Goal: Information Seeking & Learning: Understand process/instructions

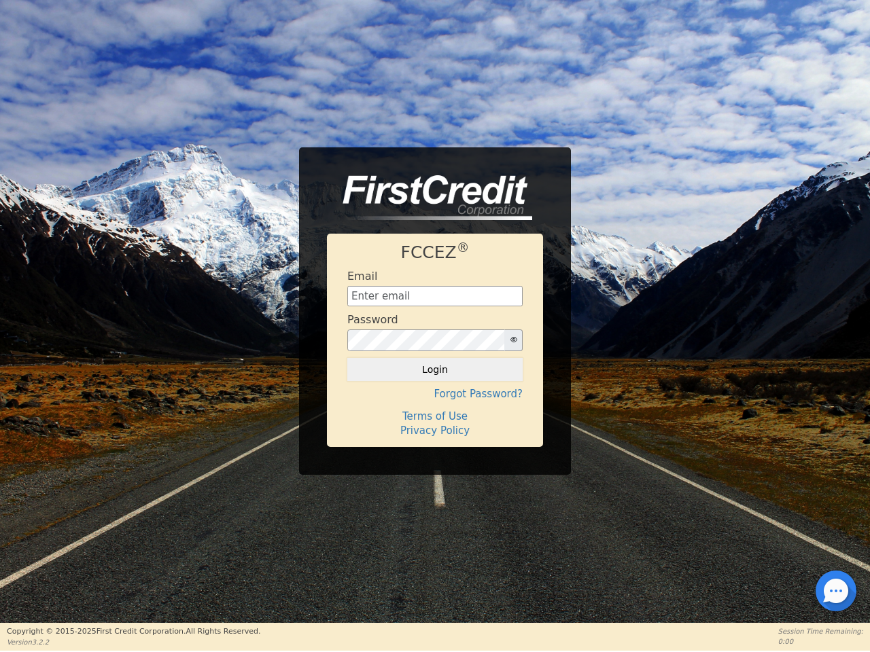
click at [435, 325] on div "Password" at bounding box center [434, 332] width 175 height 38
click at [513, 340] on icon "button" at bounding box center [513, 339] width 7 height 7
click at [435, 370] on button "Login" at bounding box center [434, 369] width 175 height 23
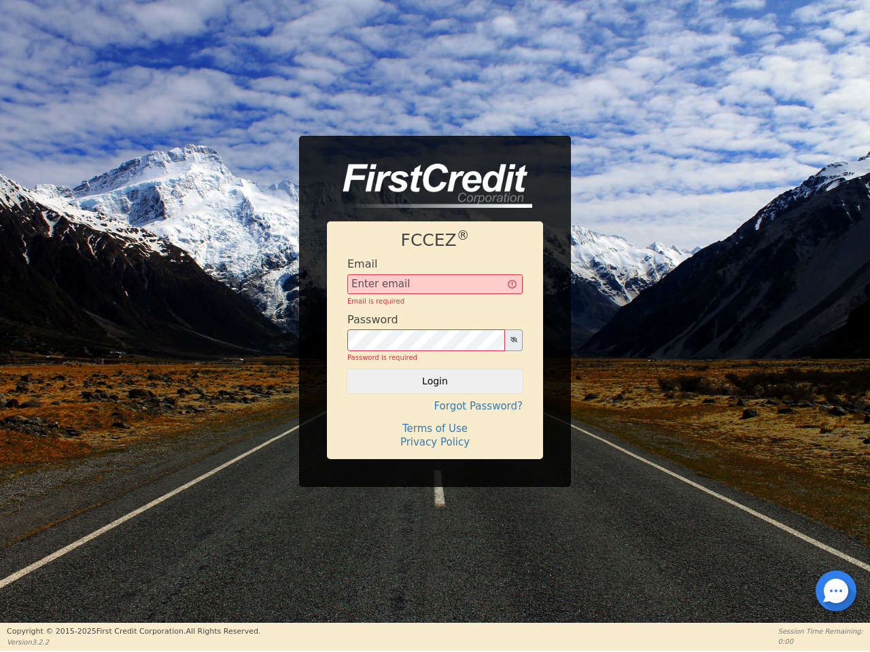
click at [435, 394] on div "FCCEZ ® Email Email is required Password Password is required Login Forgot Pass…" at bounding box center [435, 339] width 216 height 237
click at [435, 416] on div "FCCEZ ® Email Email is required Password Password is required Login Forgot Pass…" at bounding box center [435, 339] width 216 height 237
click at [435, 431] on h4 "Terms of Use" at bounding box center [434, 429] width 175 height 12
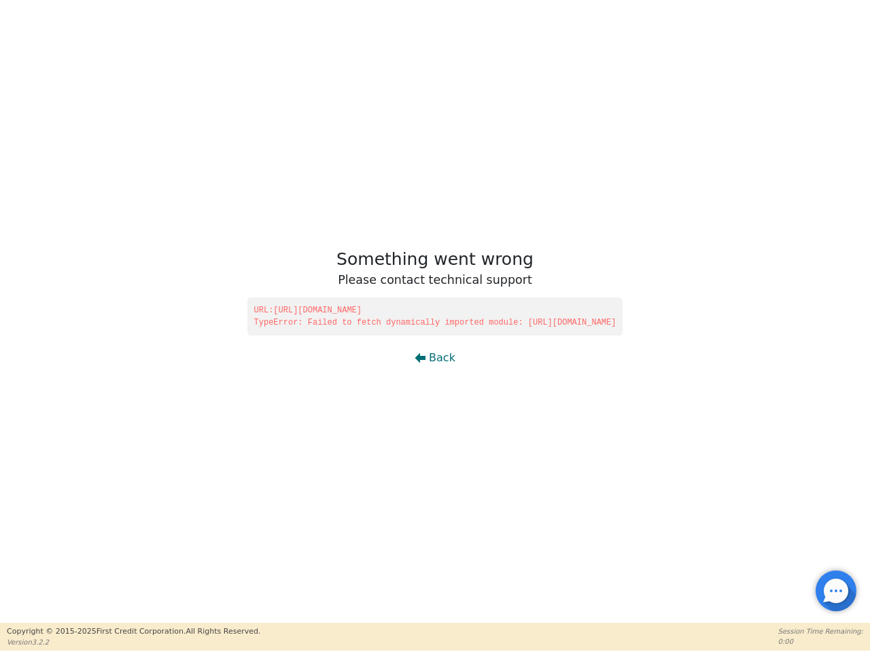
click at [836, 591] on div at bounding box center [835, 591] width 3 height 3
